Goal: Book appointment/travel/reservation

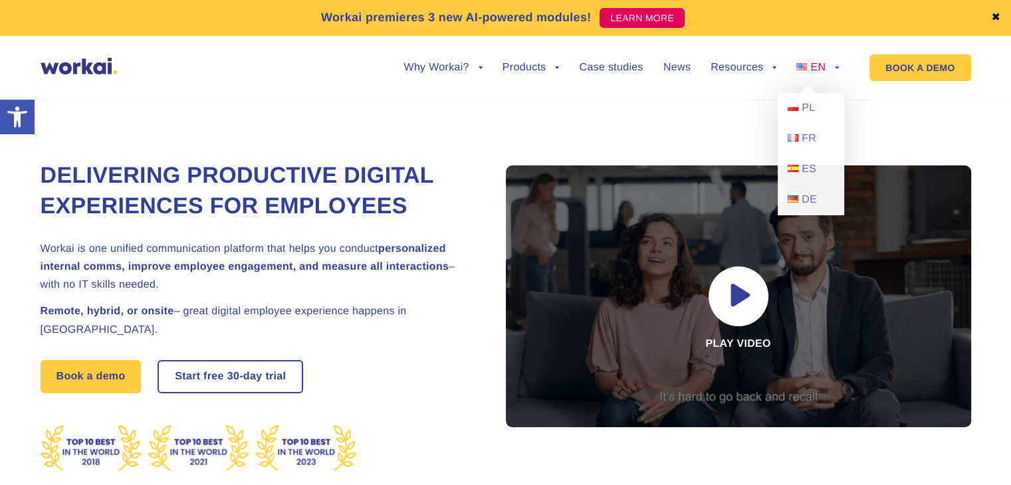
click at [823, 72] on span "EN" at bounding box center [817, 67] width 15 height 11
click at [810, 111] on span "PL" at bounding box center [807, 107] width 13 height 11
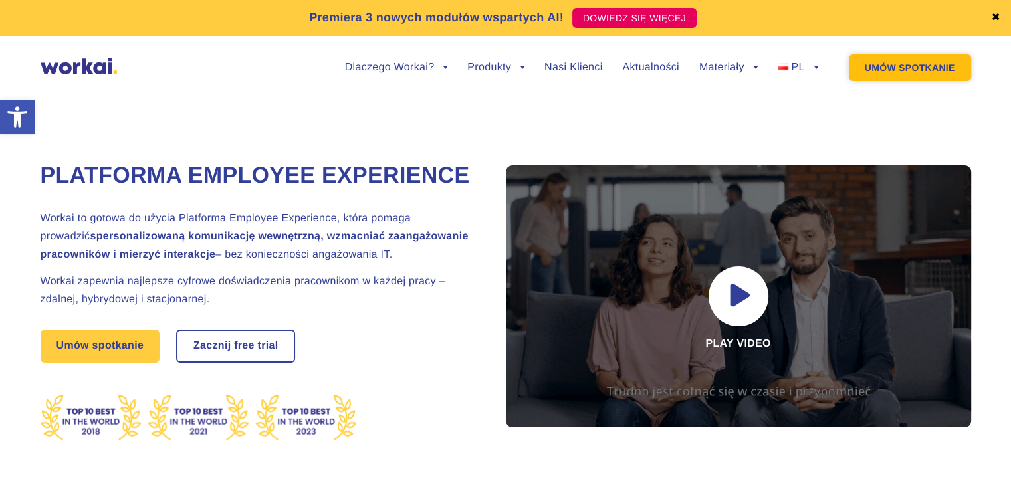
click at [865, 74] on link "UMÓW SPOTKANIE" at bounding box center [910, 67] width 122 height 27
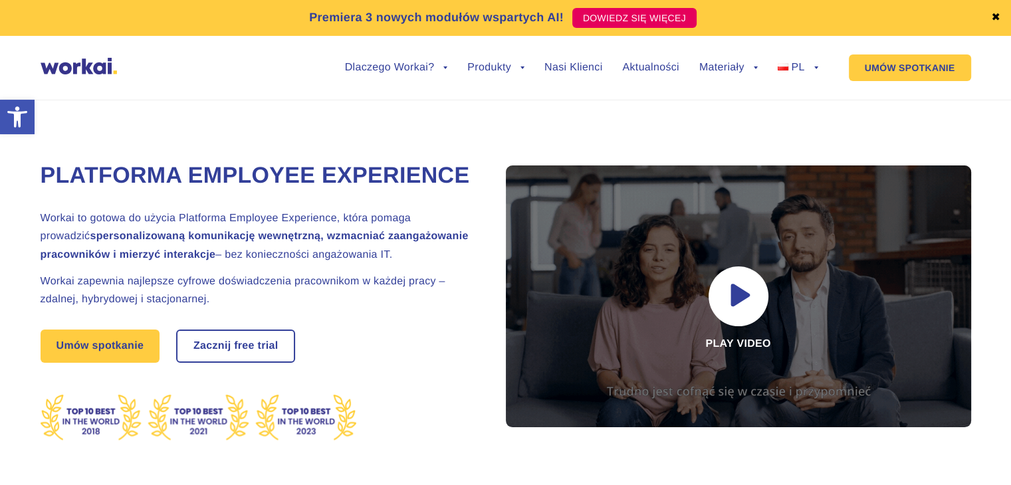
drag, startPoint x: 886, startPoint y: 130, endPoint x: 771, endPoint y: 129, distance: 115.0
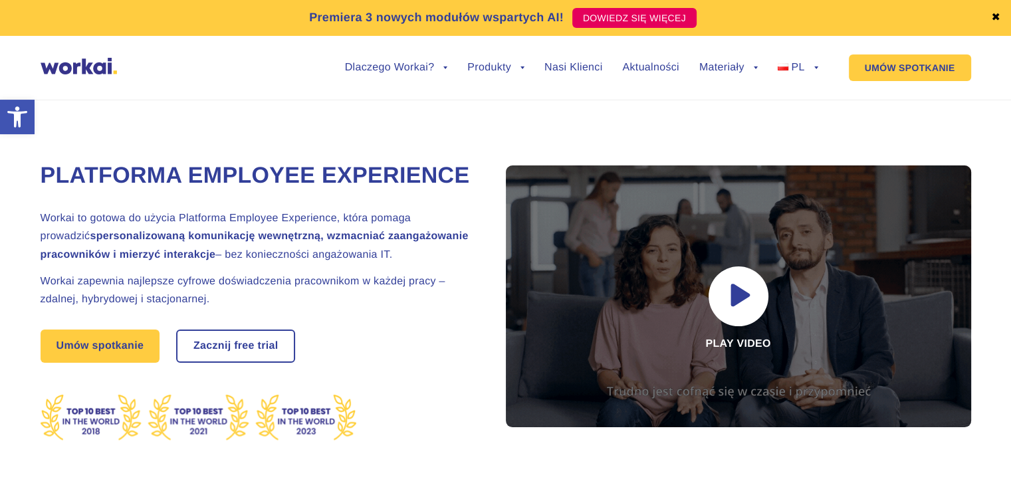
click at [771, 129] on div "Platforma Employee Experience Workai to gotowa do użycia Platforma Employee Exp…" at bounding box center [506, 295] width 930 height 451
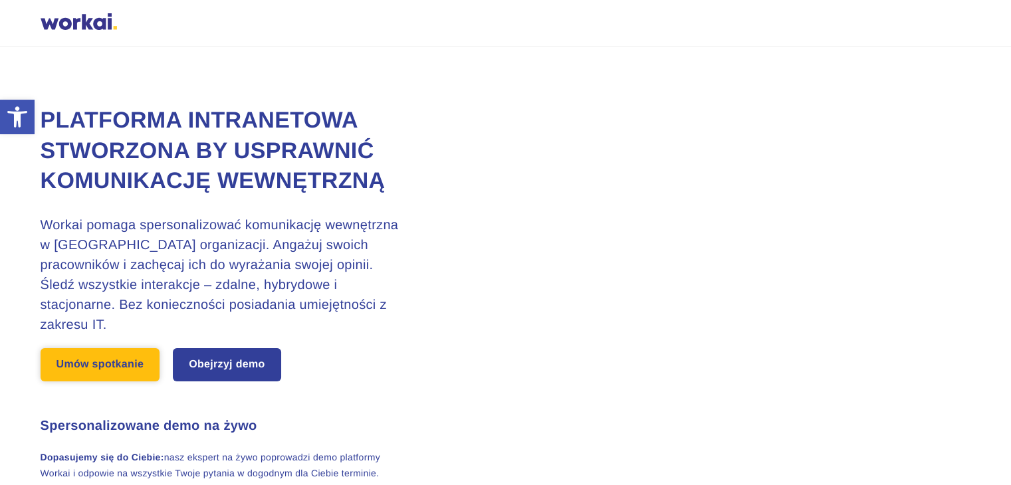
click at [102, 348] on link "Umów spotkanie" at bounding box center [101, 364] width 120 height 33
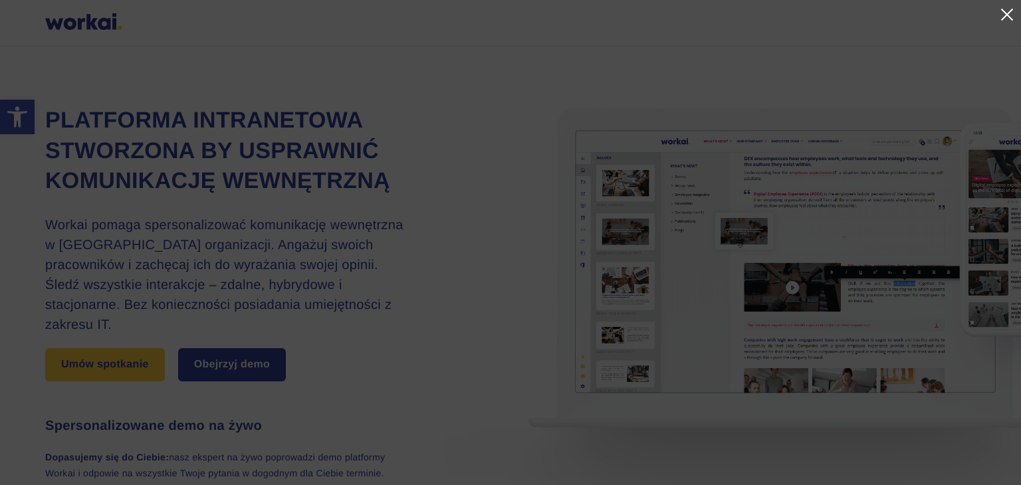
click at [1007, 15] on link at bounding box center [1006, 15] width 16 height 16
